Goal: Ask a question: Seek information or help from site administrators or community

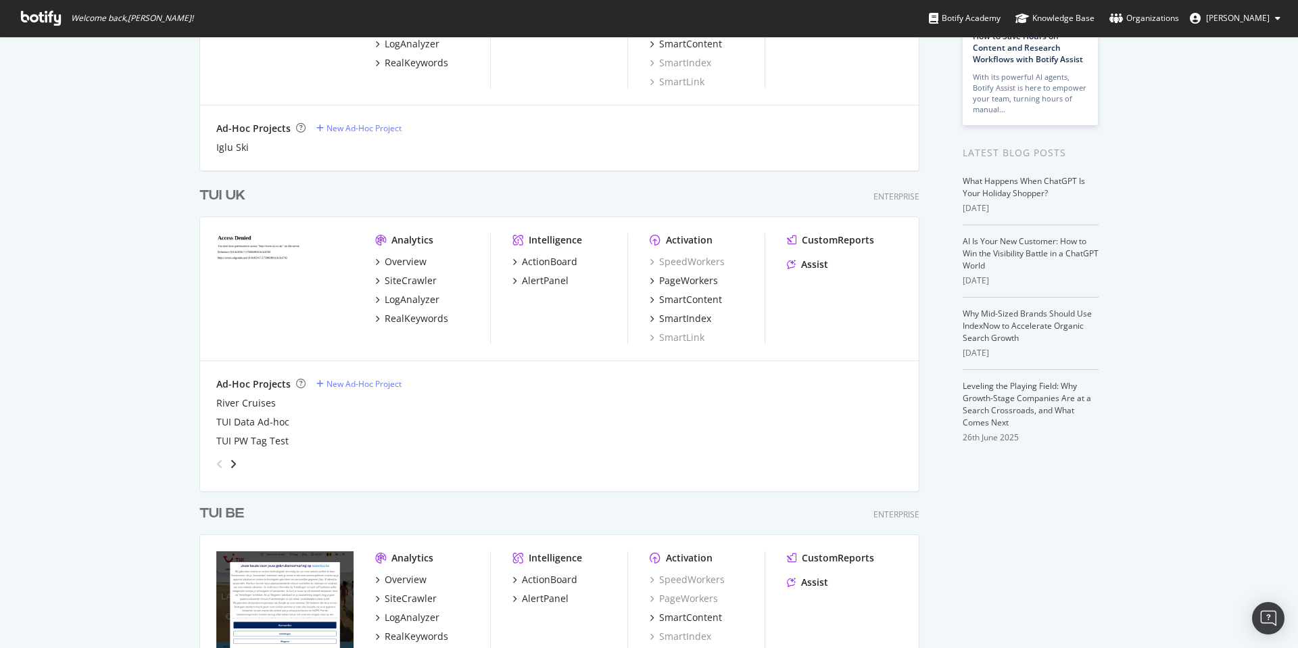
scroll to position [89, 0]
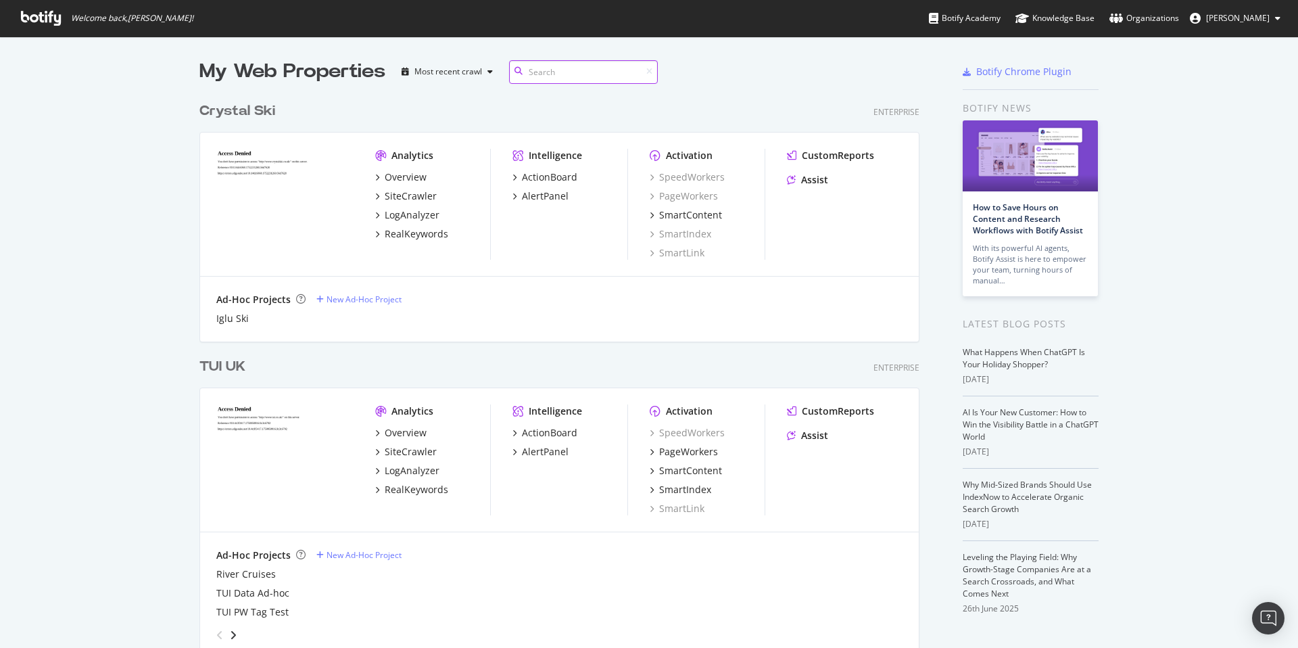
scroll to position [3997, 731]
drag, startPoint x: 397, startPoint y: 414, endPoint x: 385, endPoint y: 414, distance: 12.2
click at [392, 414] on div "Analytics" at bounding box center [413, 411] width 42 height 14
click at [381, 417] on div "Analytics" at bounding box center [432, 411] width 115 height 14
click at [398, 431] on div "Overview" at bounding box center [406, 433] width 42 height 14
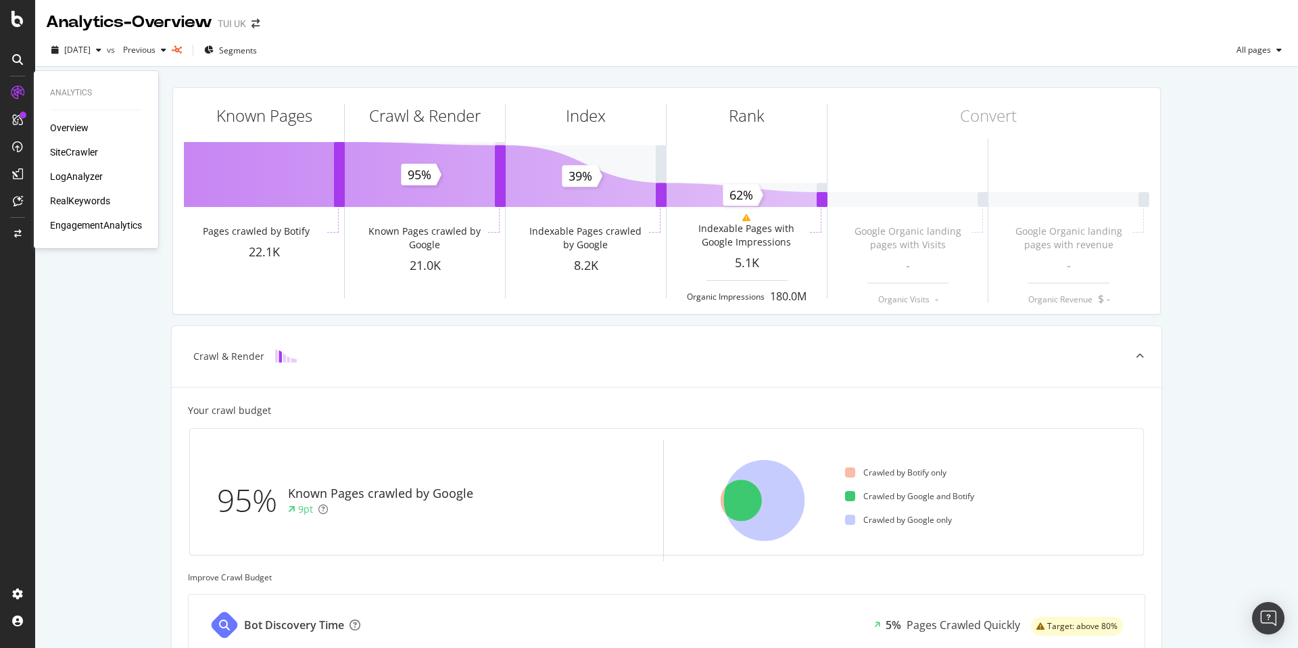
click at [80, 152] on div "SiteCrawler" at bounding box center [74, 152] width 48 height 14
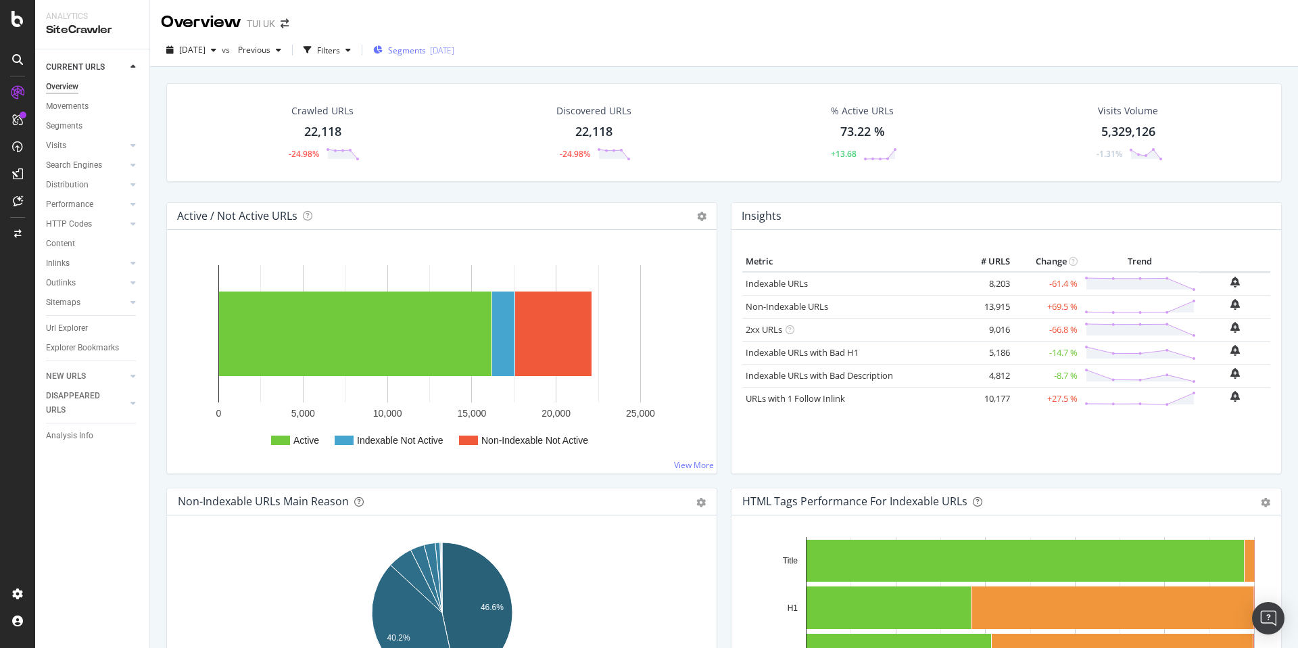
click at [404, 59] on div "Segments 2025-08-29" at bounding box center [413, 50] width 81 height 20
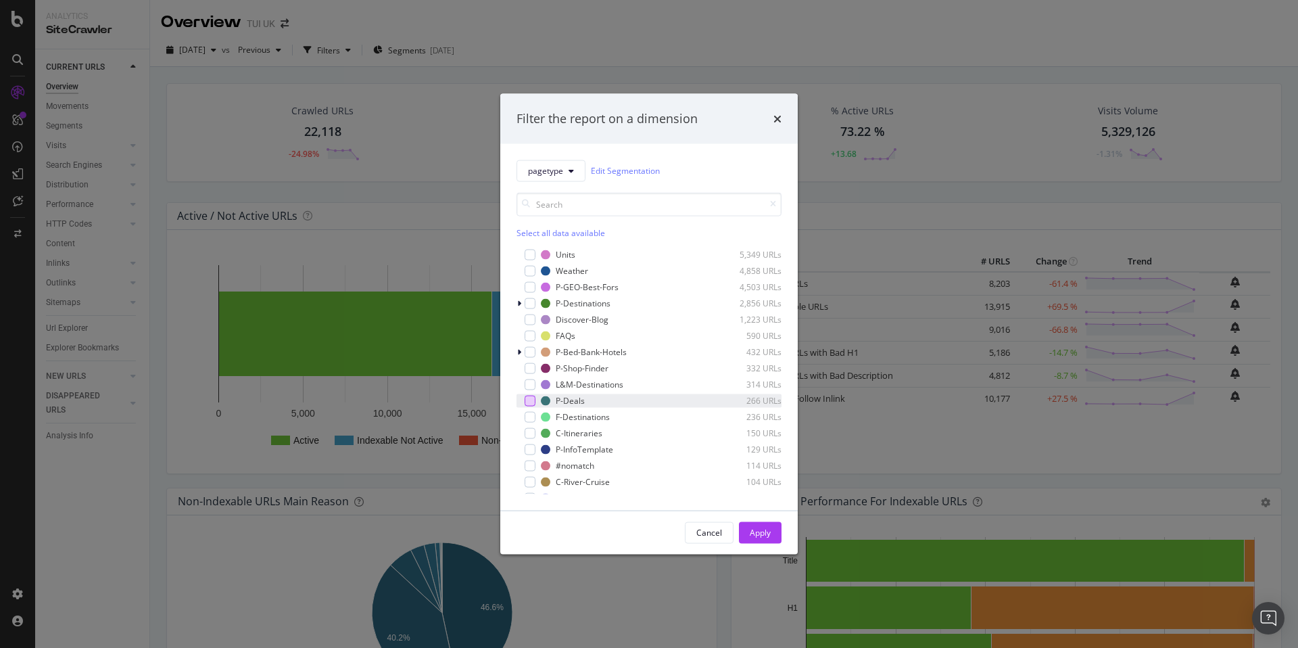
click at [532, 398] on div "modal" at bounding box center [530, 400] width 11 height 11
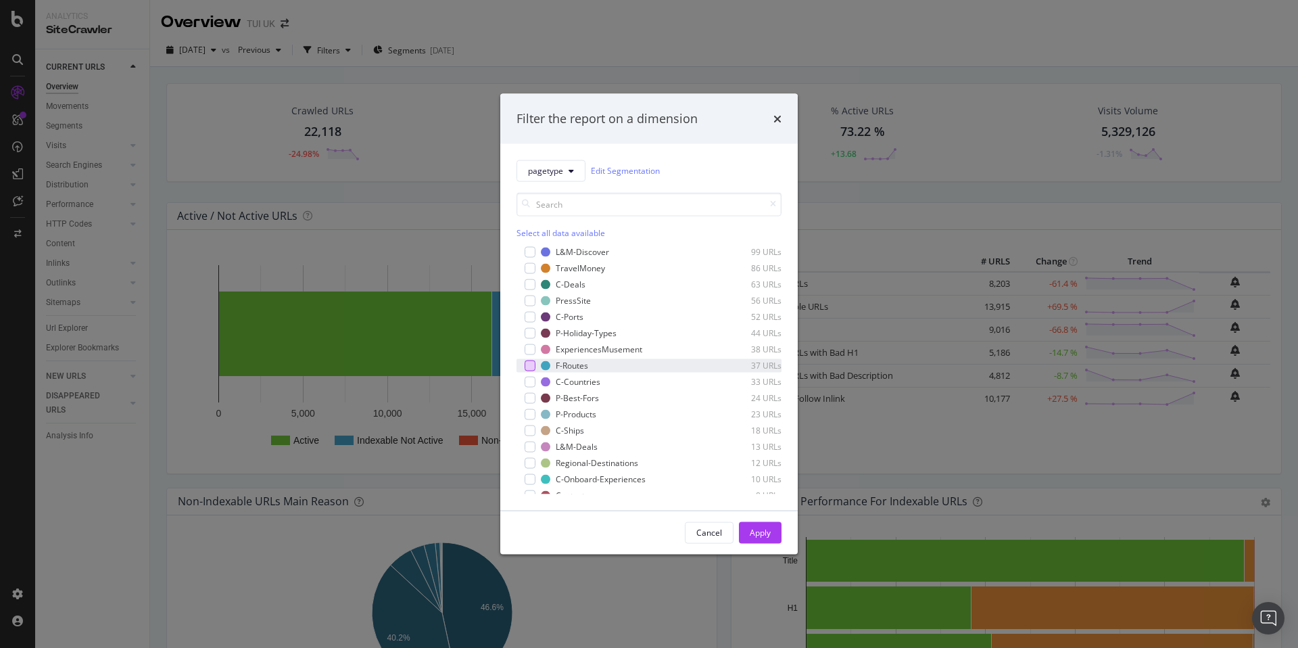
scroll to position [247, 0]
click at [529, 333] on div "modal" at bounding box center [530, 332] width 11 height 11
click at [747, 536] on button "Apply" at bounding box center [760, 532] width 43 height 22
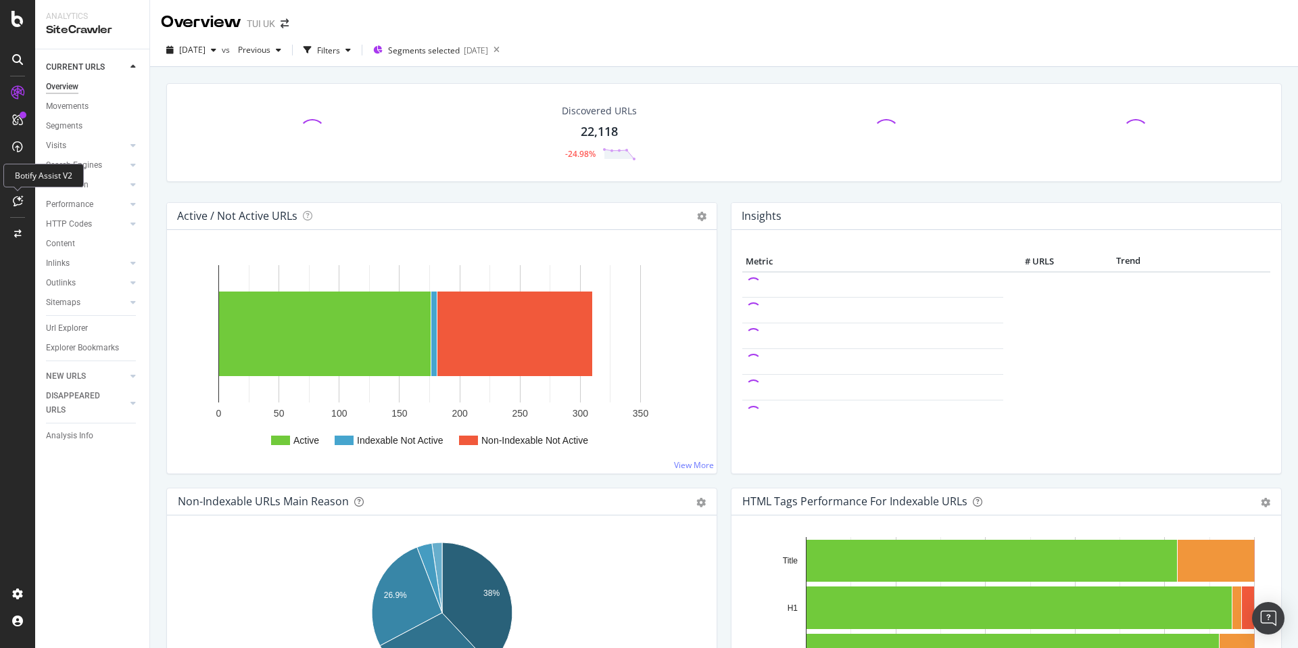
click at [18, 200] on icon at bounding box center [18, 200] width 10 height 11
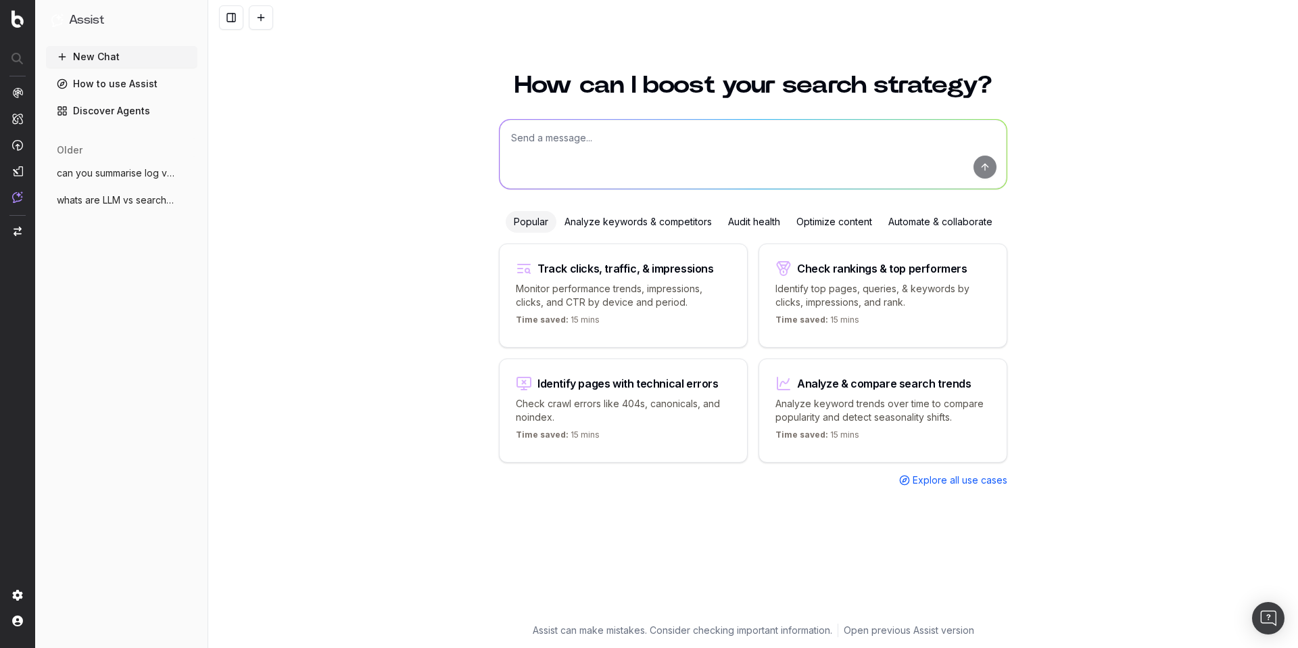
click at [547, 149] on textarea at bounding box center [753, 154] width 507 height 69
type textarea "let me know a list of pages that have dropped clicks significantly this week vs…"
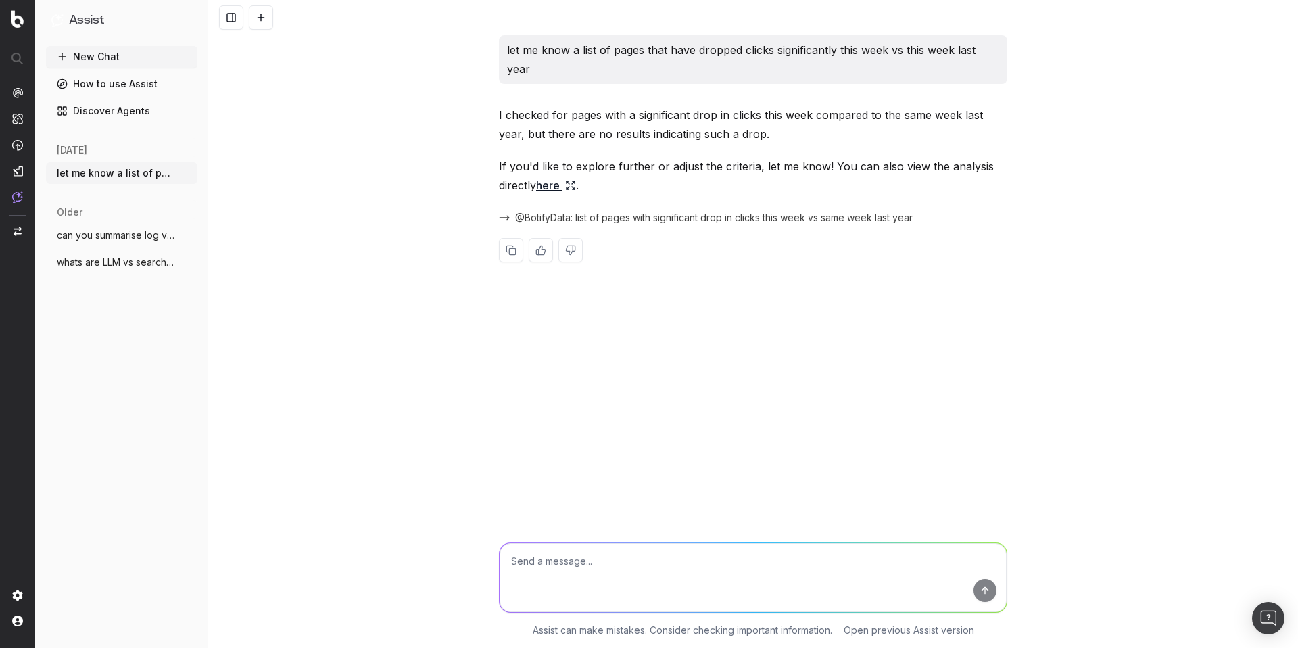
click at [551, 185] on link "here" at bounding box center [556, 185] width 40 height 19
